Goal: Navigation & Orientation: Find specific page/section

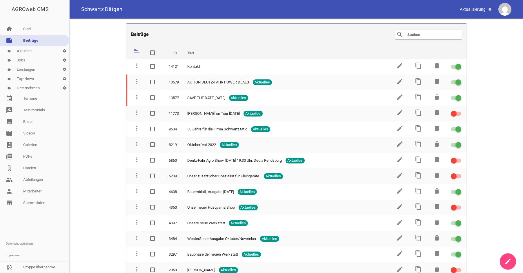
click at [48, 60] on link "label Jobs settings" at bounding box center [34, 60] width 69 height 9
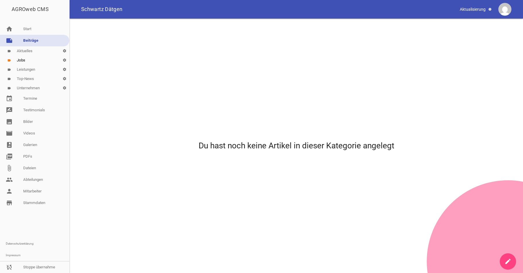
click at [31, 59] on link "label Jobs settings" at bounding box center [34, 60] width 69 height 9
click at [29, 68] on link "label Leistungen settings" at bounding box center [34, 69] width 69 height 9
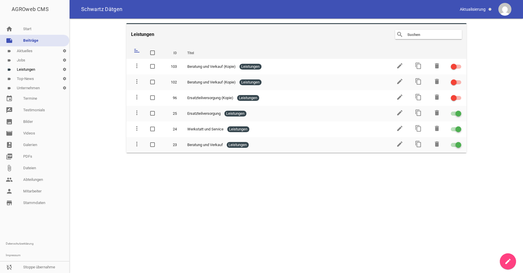
click at [30, 79] on link "label Top-News settings" at bounding box center [34, 78] width 69 height 9
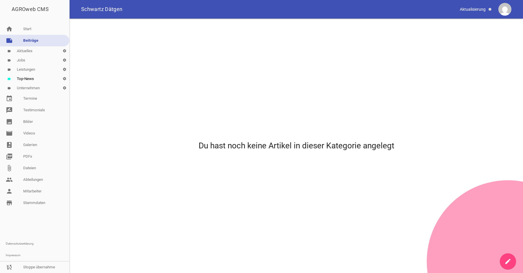
click at [30, 88] on link "label Unternehmen settings" at bounding box center [34, 88] width 69 height 9
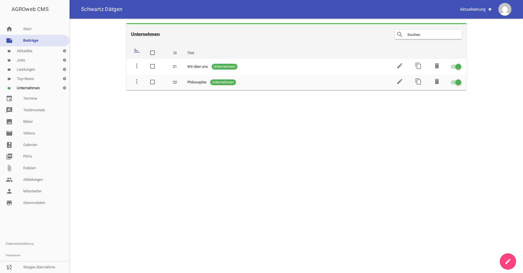
click at [309, 178] on main "Unternehmen search clear sort ID Titel delete more_vert 21 Wir über uns Unterne…" at bounding box center [297, 146] width 454 height 255
click at [31, 45] on link "note Beiträge" at bounding box center [34, 41] width 69 height 12
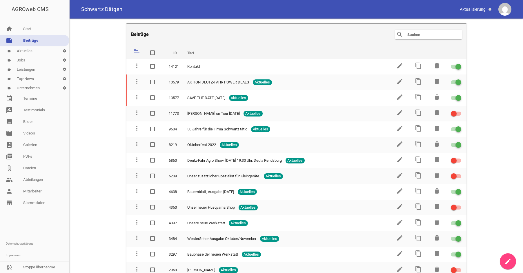
click at [30, 45] on link "note Beiträge" at bounding box center [34, 41] width 69 height 12
click at [36, 60] on link "label Jobs settings" at bounding box center [34, 60] width 69 height 9
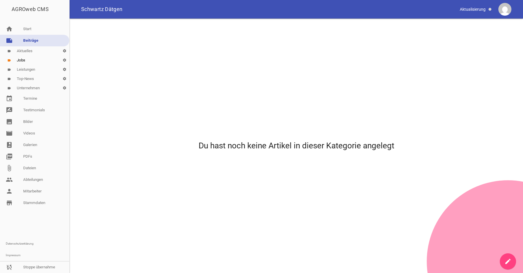
click at [30, 73] on link "label Leistungen settings" at bounding box center [34, 69] width 69 height 9
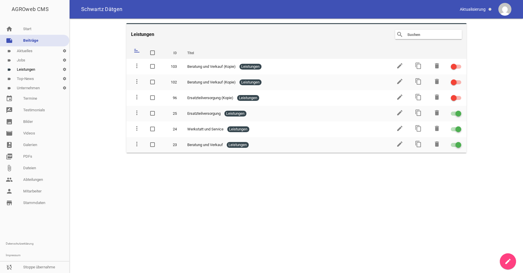
click at [30, 82] on link "label Top-News settings" at bounding box center [34, 78] width 69 height 9
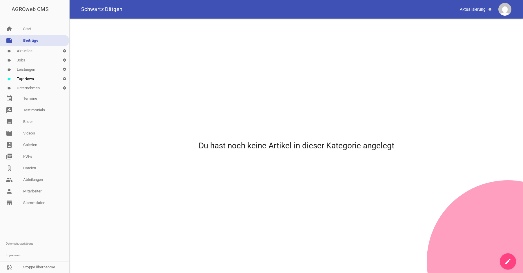
click at [32, 89] on link "label Unternehmen settings" at bounding box center [34, 88] width 69 height 9
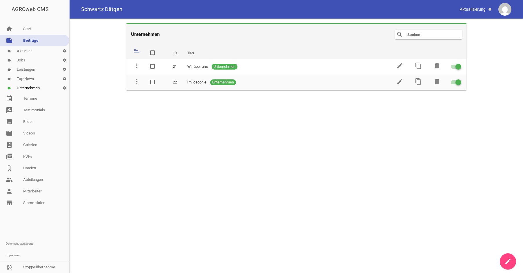
click at [28, 60] on link "label Jobs settings" at bounding box center [34, 60] width 69 height 9
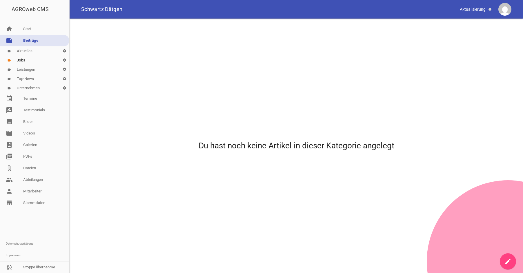
click at [28, 54] on link "label Aktuelles settings" at bounding box center [34, 50] width 69 height 9
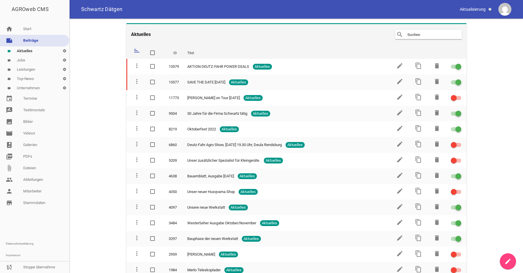
click at [30, 39] on link "note Beiträge" at bounding box center [34, 41] width 69 height 12
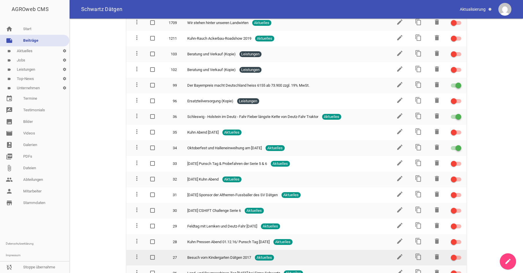
scroll to position [278, 0]
